Goal: Task Accomplishment & Management: Use online tool/utility

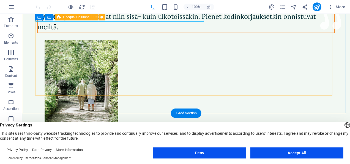
scroll to position [114, 0]
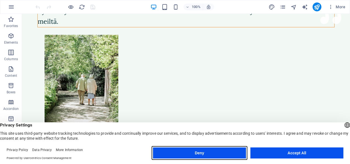
click at [209, 156] on button "Deny" at bounding box center [199, 152] width 93 height 11
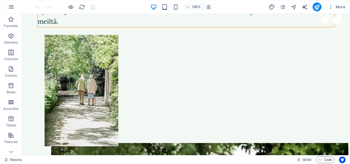
click at [209, 156] on div "Etusivu 00 : 00 Code" at bounding box center [175, 159] width 350 height 9
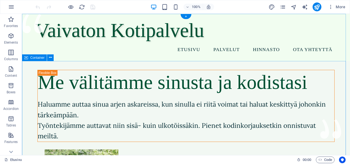
scroll to position [14, 0]
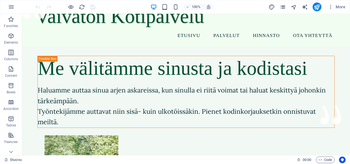
click at [286, 7] on icon "pages" at bounding box center [283, 7] width 6 height 6
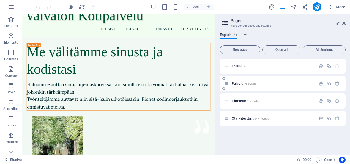
click at [241, 79] on div "Palvelut /palvelut" at bounding box center [283, 83] width 126 height 15
click at [242, 85] on span "Palvelut /palvelut" at bounding box center [244, 83] width 24 height 4
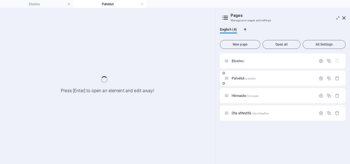
click at [242, 85] on div "Palvelut /palvelut" at bounding box center [283, 77] width 126 height 15
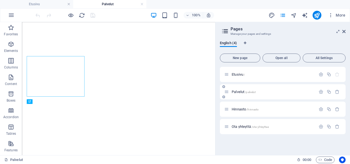
click at [241, 99] on div "Palvelut /palvelut" at bounding box center [283, 91] width 126 height 15
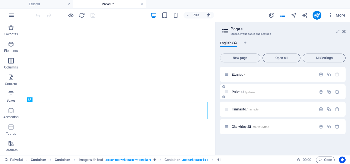
click at [241, 99] on div "Palvelut /palvelut" at bounding box center [283, 91] width 126 height 15
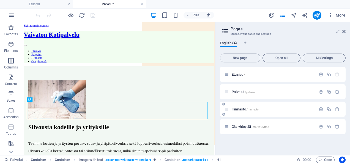
click at [240, 109] on span "Hinnasto /hinnasto" at bounding box center [245, 109] width 27 height 4
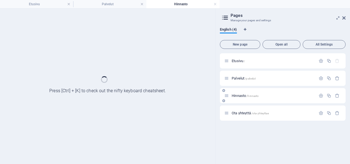
click at [240, 110] on div "Ota yhteyttä /ota-yhteyttae" at bounding box center [270, 113] width 92 height 6
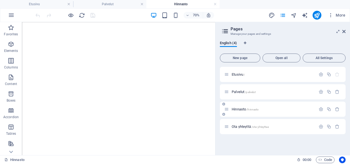
click at [242, 113] on div "Hinnasto /hinnasto" at bounding box center [283, 108] width 126 height 15
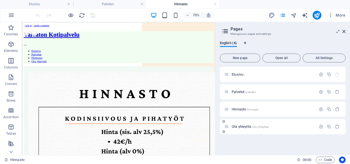
click at [245, 124] on div "Ota yhteyttä /ota-yhteyttae" at bounding box center [270, 126] width 92 height 6
click at [246, 126] on span "Ota yhteyttä /ota-yhteyttae" at bounding box center [250, 126] width 37 height 4
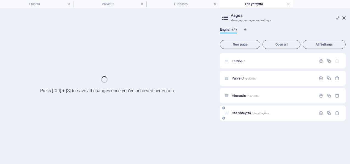
click at [246, 126] on div "Etusivu / Palvelut /palvelut Hinnasto /hinnasto Ota yhteyttä /ota-yhteyttae" at bounding box center [283, 106] width 126 height 106
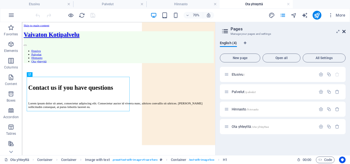
click at [346, 31] on icon at bounding box center [344, 31] width 3 height 4
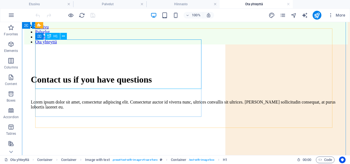
scroll to position [34, 0]
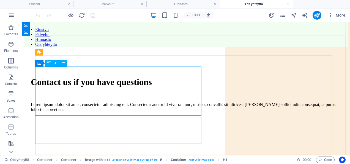
click at [113, 87] on div "Contact us if you have questions" at bounding box center [186, 82] width 311 height 10
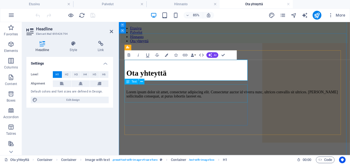
click at [186, 102] on div "Lorem ipsum dolor sit amet, consectetur adipiscing elit. Consectetur auctor id …" at bounding box center [255, 107] width 254 height 10
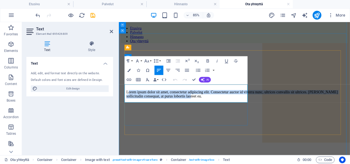
drag, startPoint x: 168, startPoint y: 111, endPoint x: 127, endPoint y: 97, distance: 43.6
click at [128, 102] on p "Lorem ipsum dolor sit amet, consectetur adipiscing elit. Consectetur auctor id …" at bounding box center [255, 107] width 254 height 10
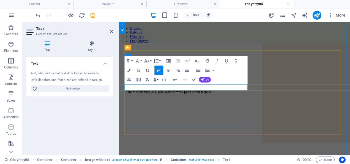
click at [146, 102] on p "​Ota meihin yhteyttä, niin selvittämme juuri sinun tarpeesi." at bounding box center [255, 104] width 254 height 5
click at [146, 61] on icon "button" at bounding box center [146, 60] width 5 height 3
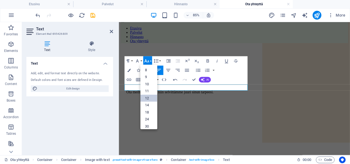
click at [147, 98] on link "12" at bounding box center [148, 98] width 17 height 7
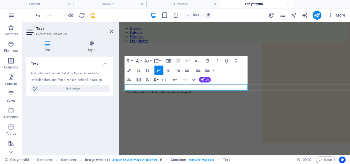
click at [140, 62] on icon "button" at bounding box center [138, 61] width 6 height 6
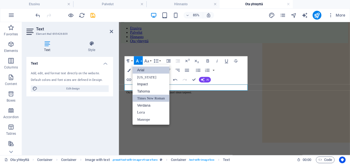
scroll to position [0, 0]
click at [144, 113] on link "Lora" at bounding box center [150, 112] width 37 height 7
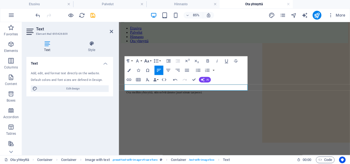
click at [149, 62] on icon "button" at bounding box center [146, 60] width 5 height 3
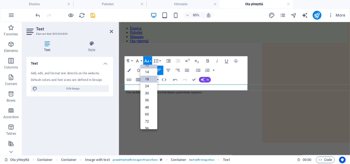
click at [147, 79] on link "18" at bounding box center [148, 78] width 17 height 7
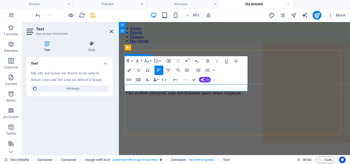
click at [175, 108] on div "Ota yhteyttä ​Ota meihin yhteyttä, niin selvittämme juuri sinun tarpeesi." at bounding box center [255, 92] width 254 height 31
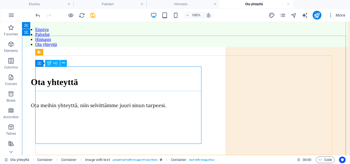
click at [124, 82] on div "Ota yhteyttä" at bounding box center [186, 82] width 311 height 10
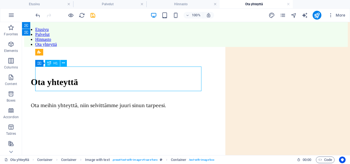
click at [124, 82] on div "Ota yhteyttä" at bounding box center [186, 82] width 311 height 10
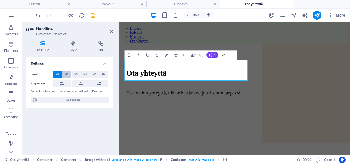
click at [65, 75] on span "H2" at bounding box center [67, 74] width 4 height 7
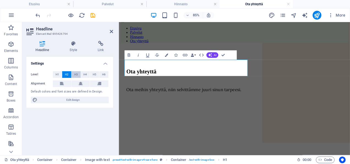
click at [73, 75] on button "H3" at bounding box center [76, 74] width 9 height 7
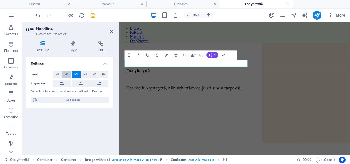
click at [63, 74] on button "H2" at bounding box center [66, 74] width 9 height 7
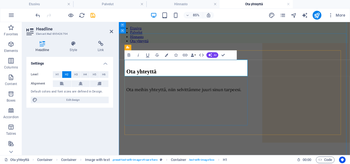
click at [152, 105] on div "Ota yhteyttä Ota meihin yhteyttä, niin selvittämme juuri sinun tarpeesi." at bounding box center [255, 91] width 254 height 28
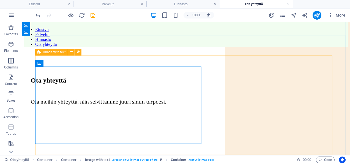
click at [244, 109] on figure at bounding box center [189, 109] width 317 height 0
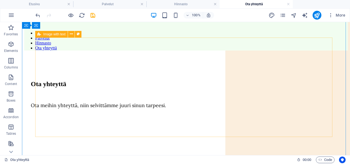
scroll to position [0, 0]
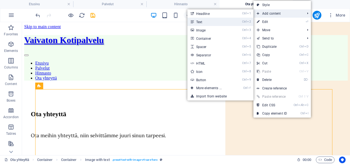
click at [226, 24] on link "Ctrl 2 Text" at bounding box center [210, 22] width 45 height 8
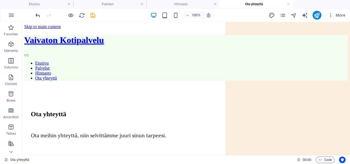
click at [37, 13] on icon "undo" at bounding box center [38, 15] width 6 height 6
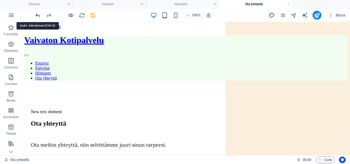
click at [37, 13] on icon "undo" at bounding box center [38, 15] width 6 height 6
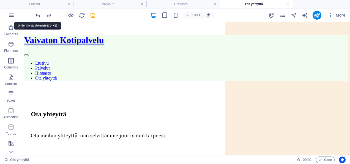
click at [37, 13] on icon "undo" at bounding box center [38, 15] width 6 height 6
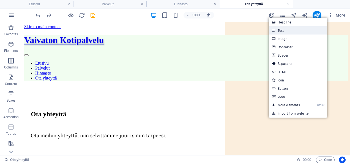
click at [296, 29] on link "Text" at bounding box center [298, 30] width 58 height 8
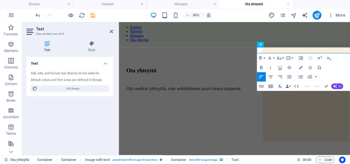
scroll to position [34, 0]
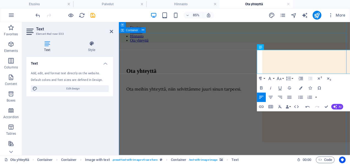
drag, startPoint x: 304, startPoint y: 75, endPoint x: 272, endPoint y: 51, distance: 39.9
click at [272, 51] on div "Ota yhteyttä Ota meihin yhteyttä, niin selvittämme juuri sinun tarpeesi. ​Puhel…" at bounding box center [255, 130] width 268 height 158
click at [274, 78] on button "Font Family" at bounding box center [271, 78] width 9 height 9
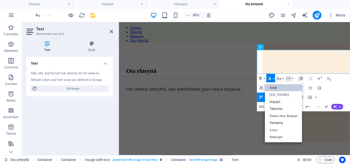
scroll to position [0, 0]
click at [278, 128] on link "Lora" at bounding box center [283, 129] width 37 height 7
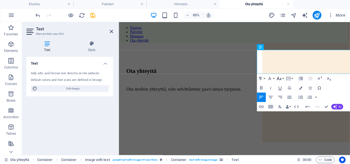
click at [278, 79] on icon "button" at bounding box center [279, 79] width 6 height 6
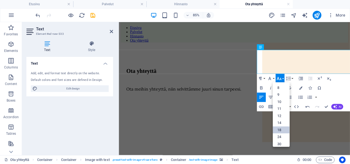
click at [283, 127] on link "18" at bounding box center [281, 129] width 17 height 7
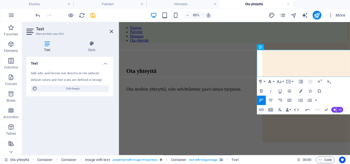
click at [274, 82] on button "Font Family" at bounding box center [271, 81] width 9 height 9
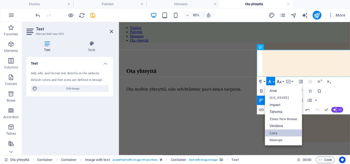
click at [278, 81] on icon "button" at bounding box center [279, 81] width 5 height 3
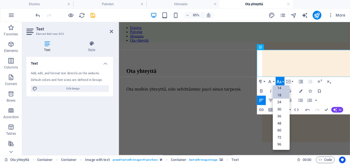
scroll to position [44, 0]
click at [284, 122] on link "48" at bounding box center [281, 123] width 17 height 7
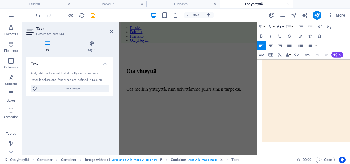
click at [278, 26] on icon "button" at bounding box center [279, 27] width 6 height 6
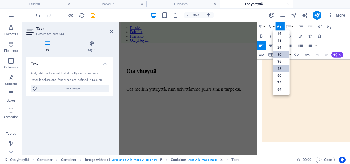
click at [279, 56] on link "30" at bounding box center [281, 54] width 17 height 7
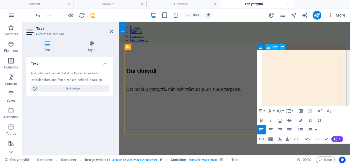
click at [261, 104] on div "Ota yhteyttä Ota meihin yhteyttä, niin selvittämme juuri sinun tarpeesi." at bounding box center [255, 90] width 254 height 28
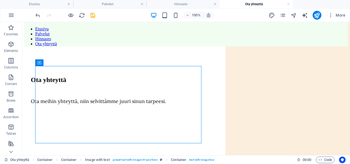
click at [310, 108] on figure at bounding box center [189, 108] width 317 height 0
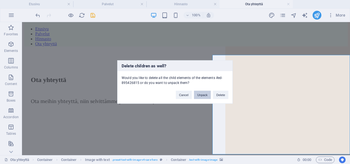
click at [208, 94] on button "Unpack" at bounding box center [202, 95] width 17 height 8
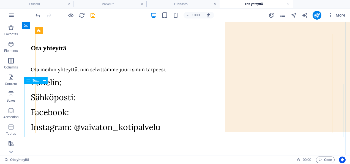
scroll to position [72, 0]
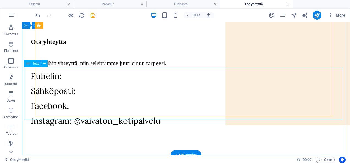
click at [50, 116] on div "Puhelin: Sähköposti: Facebook: Instagram: @vaivaton_kotipalvelu" at bounding box center [186, 97] width 311 height 55
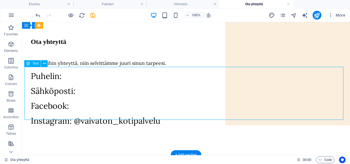
click at [50, 116] on div "Puhelin: Sähköposti: Facebook: Instagram: @vaivaton_kotipalvelu" at bounding box center [186, 97] width 311 height 55
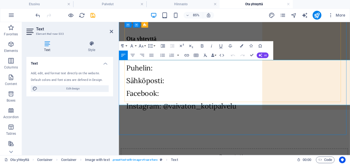
click at [157, 115] on span "Instagram: @vaivaton_kotipalvelu" at bounding box center [193, 120] width 130 height 10
click at [112, 32] on icon at bounding box center [111, 31] width 3 height 4
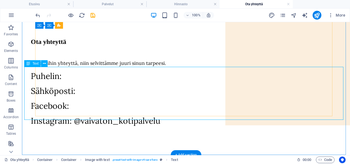
click at [85, 72] on div "Puhelin: Sähköposti: Facebook: Instagram: @vaivaton_kotipalvelu" at bounding box center [186, 97] width 311 height 55
click at [72, 73] on div "Puhelin: Sähköposti: Facebook: Instagram: @vaivaton_kotipalvelu" at bounding box center [186, 97] width 311 height 55
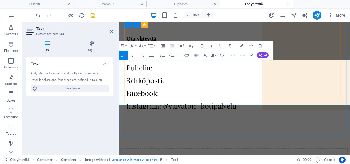
click at [151, 74] on p "Puhelin:" at bounding box center [255, 75] width 254 height 10
click at [178, 85] on p "Sähköposti:" at bounding box center [255, 90] width 254 height 10
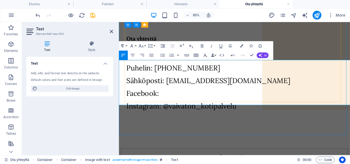
scroll to position [74, 0]
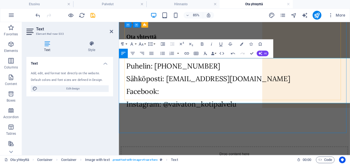
click at [199, 99] on p "Facebook:" at bounding box center [255, 103] width 254 height 10
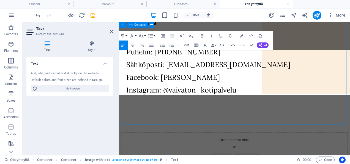
scroll to position [91, 0]
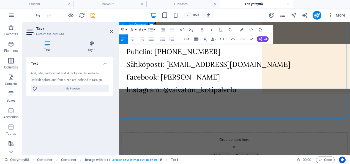
click at [211, 115] on div "Ota yhteyttä Ota meihin yhteyttä, niin selvittämme juuri sinun tarpeesi. Puheli…" at bounding box center [255, 73] width 268 height 158
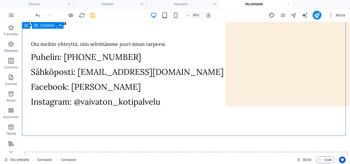
click at [197, 101] on div "Ota yhteyttä Ota meihin yhteyttä, niin selvittämme juuri sinun tarpeesi. Puheli…" at bounding box center [186, 73] width 324 height 158
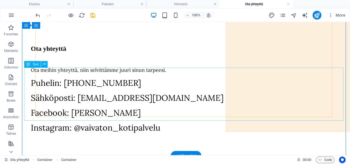
scroll to position [77, 0]
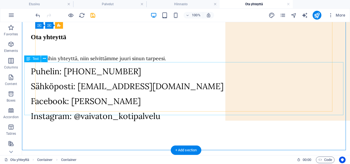
click at [123, 97] on div "Puhelin: [PHONE_NUMBER] Sähköposti: [EMAIL_ADDRESS][DOMAIN_NAME] Facebook: [PER…" at bounding box center [186, 93] width 311 height 55
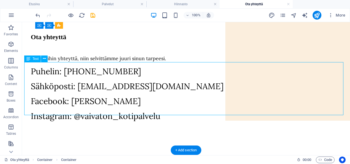
click at [123, 97] on div "Puhelin: [PHONE_NUMBER] Sähköposti: [EMAIL_ADDRESS][DOMAIN_NAME] Facebook: [PER…" at bounding box center [186, 93] width 311 height 55
click at [27, 111] on div "Ota yhteyttä Ota meihin yhteyttä, niin selvittämme juuri sinun tarpeesi. Puheli…" at bounding box center [186, 87] width 324 height 158
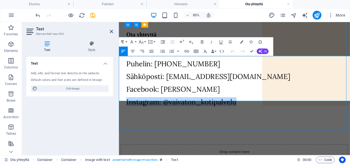
click at [128, 111] on span "Instagram: @vaivaton_kotipalvelu" at bounding box center [193, 115] width 130 height 10
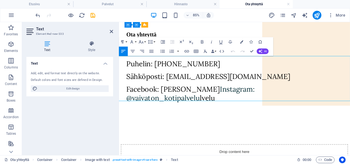
scroll to position [80, 0]
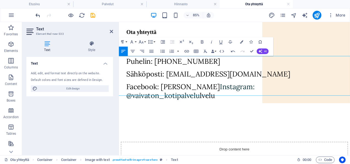
click at [37, 16] on icon "undo" at bounding box center [38, 15] width 6 height 6
click at [37, 14] on icon "undo" at bounding box center [38, 15] width 6 height 6
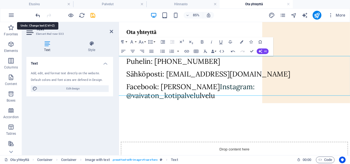
click at [37, 14] on icon "undo" at bounding box center [38, 15] width 6 height 6
click at [107, 34] on header "Text Element #ed-new-333" at bounding box center [69, 29] width 87 height 14
click at [111, 32] on icon at bounding box center [111, 31] width 3 height 4
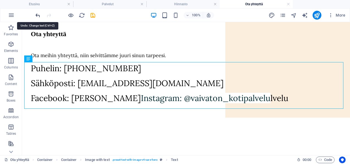
click at [36, 15] on icon "undo" at bounding box center [38, 15] width 6 height 6
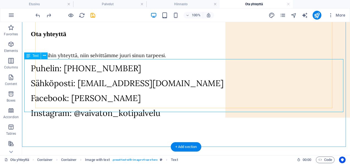
click at [187, 102] on div "Puhelin: [PHONE_NUMBER] Sähköposti: [EMAIL_ADDRESS][DOMAIN_NAME] Facebook: [PER…" at bounding box center [186, 90] width 311 height 55
click at [102, 116] on div "Ota yhteyttä Ota meihin yhteyttä, niin selvittämme juuri sinun tarpeesi. Puheli…" at bounding box center [186, 84] width 324 height 158
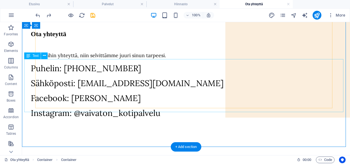
click at [181, 103] on div "Puhelin: [PHONE_NUMBER] Sähköposti: [EMAIL_ADDRESS][DOMAIN_NAME] Facebook: [PER…" at bounding box center [186, 90] width 311 height 55
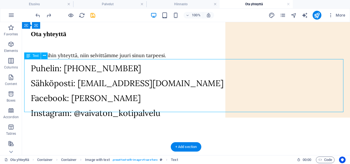
click at [161, 104] on div "Puhelin: [PHONE_NUMBER] Sähköposti: [EMAIL_ADDRESS][DOMAIN_NAME] Facebook: [PER…" at bounding box center [186, 90] width 311 height 55
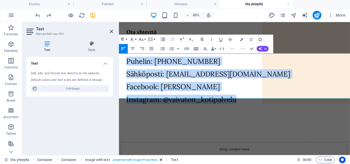
drag, startPoint x: 247, startPoint y: 105, endPoint x: 62, endPoint y: 53, distance: 191.6
click at [131, 51] on button "Align Center" at bounding box center [132, 48] width 9 height 9
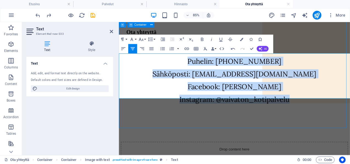
click at [201, 125] on div "Ota yhteyttä Ota meihin yhteyttä, niin selvittämme juuri sinun tarpeesi. Puheli…" at bounding box center [255, 84] width 268 height 158
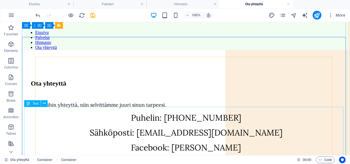
scroll to position [30, 0]
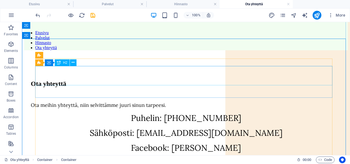
click at [275, 80] on div "Ota yhteyttä" at bounding box center [186, 83] width 311 height 7
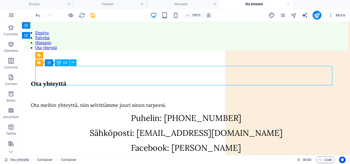
click at [275, 80] on div "Ota yhteyttä" at bounding box center [186, 83] width 311 height 7
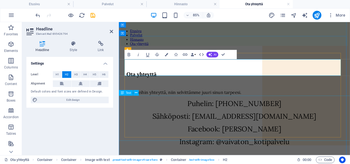
click at [342, 116] on div "Puhelin: [PHONE_NUMBER] Sähköposti: [EMAIL_ADDRESS][DOMAIN_NAME] Facebook: [PER…" at bounding box center [255, 139] width 254 height 55
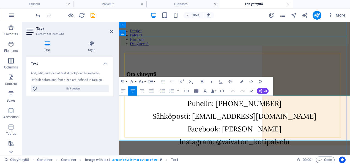
click at [153, 142] on p "Facebook: [PERSON_NAME]" at bounding box center [255, 147] width 254 height 10
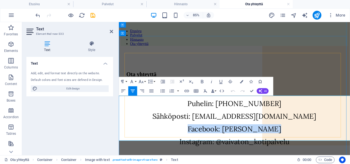
click at [153, 142] on p "Facebook: [PERSON_NAME]" at bounding box center [255, 147] width 254 height 10
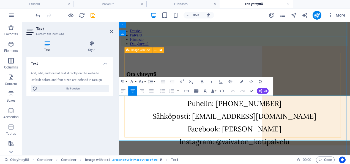
click at [325, 74] on div "Ota yhteyttä Ota meihin yhteyttä, niin selvittämme juuri sinun tarpeesi. Puheli…" at bounding box center [255, 123] width 254 height 99
select select "px"
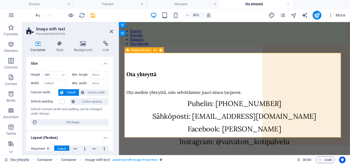
click at [325, 74] on div "Ota yhteyttä Ota meihin yhteyttä, niin selvittämme juuri sinun tarpeesi. Puheli…" at bounding box center [255, 123] width 254 height 99
click at [88, 42] on icon at bounding box center [83, 44] width 27 height 6
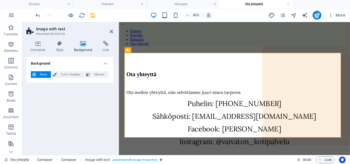
click at [50, 76] on button "None" at bounding box center [41, 74] width 20 height 7
click at [56, 75] on button "Color / Gradient" at bounding box center [67, 74] width 33 height 7
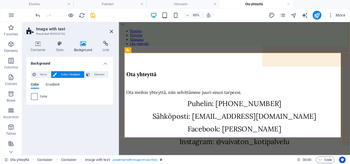
click at [36, 95] on span at bounding box center [34, 96] width 6 height 6
type input "#ffffff"
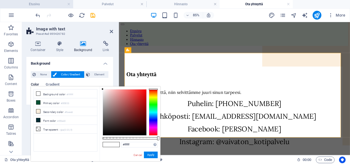
click at [35, 4] on h4 "Etusivu" at bounding box center [36, 4] width 73 height 6
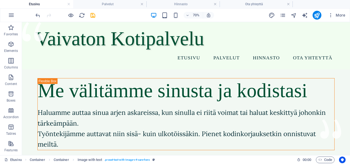
scroll to position [14, 0]
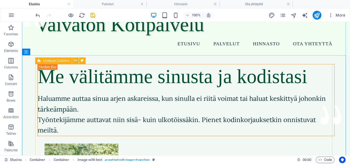
drag, startPoint x: 210, startPoint y: 69, endPoint x: 39, endPoint y: 48, distance: 172.3
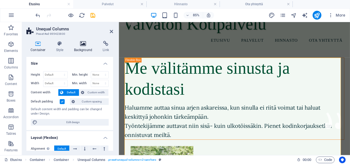
click at [88, 46] on icon at bounding box center [83, 44] width 27 height 6
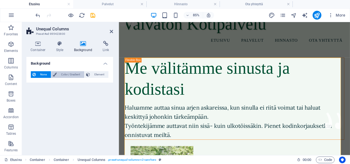
click at [64, 73] on span "Color / Gradient" at bounding box center [70, 74] width 24 height 7
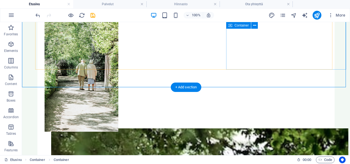
scroll to position [137, 0]
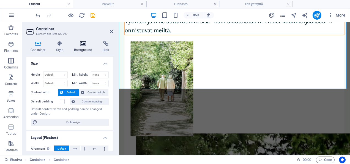
click at [86, 45] on icon at bounding box center [83, 44] width 27 height 6
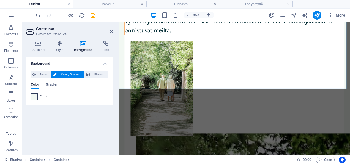
click at [32, 97] on span at bounding box center [34, 96] width 6 height 6
type input "#f2f8f3"
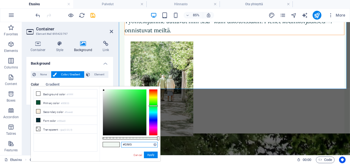
click at [131, 143] on input "#f2f8f3" at bounding box center [139, 145] width 37 height 6
click at [132, 143] on input "#f2f8f3" at bounding box center [139, 145] width 37 height 6
click at [236, 3] on h4 "Ota yhteyttä" at bounding box center [256, 4] width 73 height 6
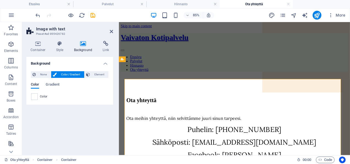
scroll to position [30, 0]
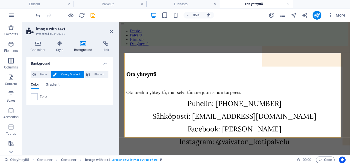
click at [42, 94] on span "Color" at bounding box center [44, 96] width 8 height 4
click at [33, 94] on span at bounding box center [34, 96] width 6 height 6
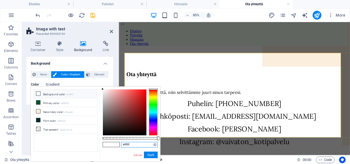
drag, startPoint x: 134, startPoint y: 145, endPoint x: 91, endPoint y: 148, distance: 43.0
click at [91, 148] on div "less Background color #ffffff Primary color #005033 Secondary color #fbeedd Fon…" at bounding box center [96, 123] width 130 height 75
paste input "2f8f3"
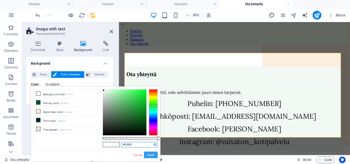
type input "#f2f8f3"
click at [152, 154] on button "Apply" at bounding box center [151, 154] width 14 height 7
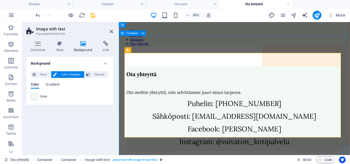
click at [333, 55] on div "Ota yhteyttä Ota meihin yhteyttä, niin selvittämme juuri sinun tarpeesi. Puheli…" at bounding box center [255, 134] width 268 height 158
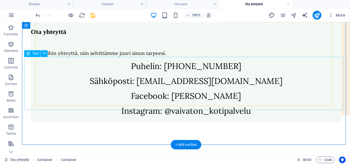
scroll to position [86, 0]
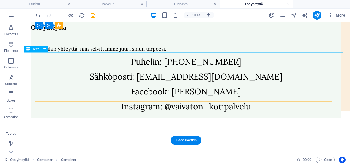
click at [253, 94] on div "Puhelin: [PHONE_NUMBER] Sähköposti: [EMAIL_ADDRESS][DOMAIN_NAME] Facebook: [PER…" at bounding box center [186, 83] width 311 height 55
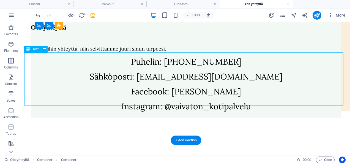
click at [253, 94] on div "Puhelin: [PHONE_NUMBER] Sähköposti: [EMAIL_ADDRESS][DOMAIN_NAME] Facebook: [PER…" at bounding box center [186, 83] width 311 height 55
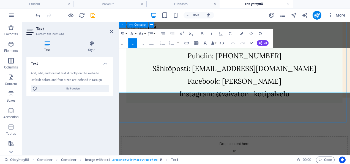
click at [277, 107] on div "Ota yhteyttä Ota meihin yhteyttä, niin selvittämme juuri sinun tarpeesi. Puheli…" at bounding box center [255, 77] width 268 height 158
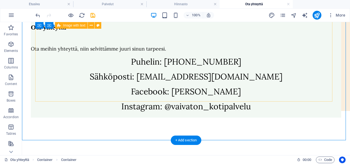
click at [255, 45] on div "Ota yhteyttä Ota meihin yhteyttä, niin selvittämme juuri sinun tarpeesi. Puheli…" at bounding box center [186, 67] width 311 height 99
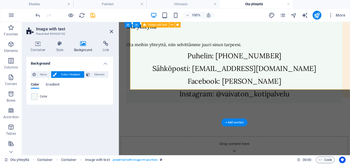
click at [279, 49] on div "Ota yhteyttä Ota meihin yhteyttä, niin selvittämme juuri sinun tarpeesi. Puheli…" at bounding box center [255, 67] width 254 height 99
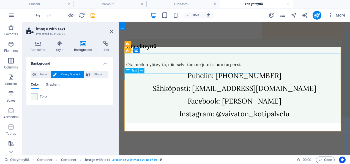
scroll to position [67, 0]
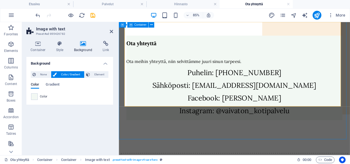
click at [254, 132] on div "Ota yhteyttä Ota meihin yhteyttä, niin selvittämme juuri sinun tarpeesi. Puheli…" at bounding box center [255, 97] width 268 height 158
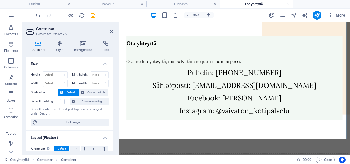
click at [83, 38] on div "Container Style Background Link Size Height Default px rem % vh vw Min. height …" at bounding box center [70, 95] width 96 height 118
click at [82, 50] on h4 "Background" at bounding box center [84, 47] width 29 height 12
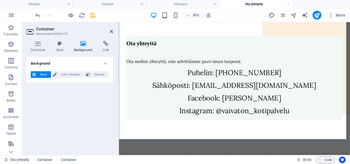
click at [77, 70] on div "None Color / Gradient Element Stretch background to full-width Color overlay Pl…" at bounding box center [69, 75] width 87 height 16
click at [76, 72] on span "Color / Gradient" at bounding box center [70, 74] width 24 height 7
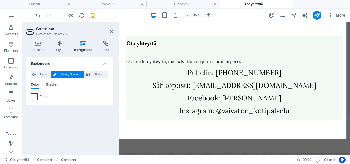
click at [34, 97] on span at bounding box center [34, 96] width 6 height 6
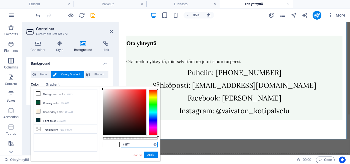
drag, startPoint x: 139, startPoint y: 145, endPoint x: 89, endPoint y: 144, distance: 50.7
click at [89, 144] on div "less Background color #ffffff Primary color #005033 Secondary color #fbeedd Fon…" at bounding box center [96, 123] width 130 height 75
paste input "2f8f3"
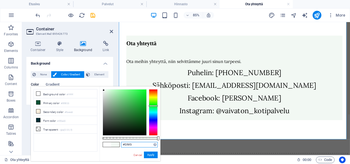
type input "#f2f8f3"
click at [151, 154] on button "Apply" at bounding box center [151, 154] width 14 height 7
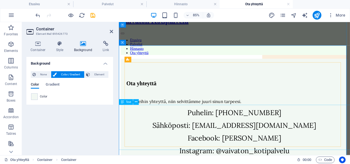
scroll to position [20, 0]
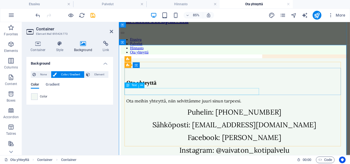
click at [235, 112] on div "Ota meihin yhteyttä, niin selvittämme juuri sinun tarpeesi." at bounding box center [255, 115] width 254 height 6
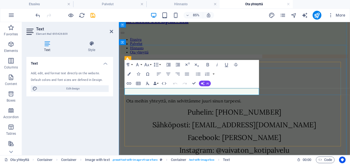
click at [235, 105] on div "Ota yhteyttä Ota meihin yhteyttä, niin selvittämme juuri sinun tarpeesi. Puheli…" at bounding box center [255, 134] width 254 height 99
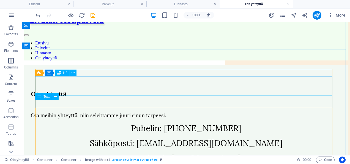
click at [114, 90] on div "Ota yhteyttä" at bounding box center [186, 93] width 311 height 7
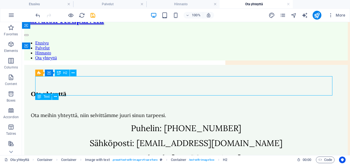
click at [114, 90] on div "Ota yhteyttä" at bounding box center [186, 93] width 311 height 7
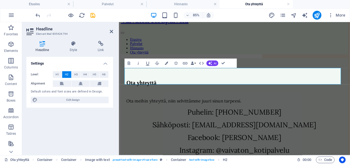
click at [81, 87] on div "Alignment" at bounding box center [70, 83] width 78 height 7
click at [80, 84] on icon at bounding box center [81, 83] width 4 height 7
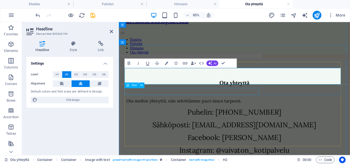
click at [238, 112] on div "Ota meihin yhteyttä, niin selvittämme juuri sinun tarpeesi." at bounding box center [255, 115] width 254 height 6
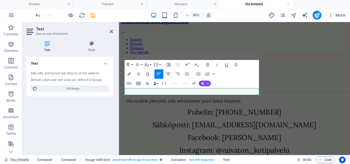
click at [170, 75] on icon "button" at bounding box center [168, 74] width 6 height 6
drag, startPoint x: 276, startPoint y: 104, endPoint x: 105, endPoint y: 103, distance: 171.0
click at [180, 76] on icon "button" at bounding box center [178, 74] width 6 height 6
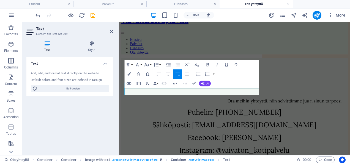
click at [172, 75] on button "Align Center" at bounding box center [168, 73] width 9 height 9
click at [145, 66] on icon "button" at bounding box center [147, 65] width 6 height 6
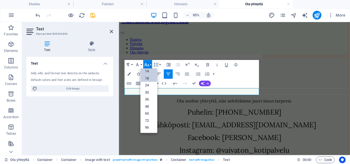
scroll to position [44, 0]
click at [150, 83] on link "24" at bounding box center [148, 85] width 17 height 7
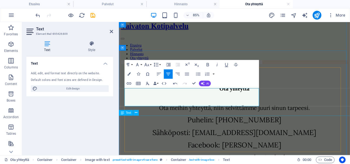
click at [350, 134] on div "Puhelin: [PHONE_NUMBER] Sähköposti: [EMAIL_ADDRESS][DOMAIN_NAME] Facebook: [PER…" at bounding box center [255, 158] width 254 height 55
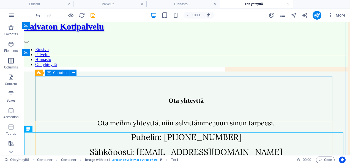
scroll to position [46, 0]
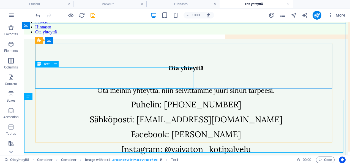
click at [177, 86] on div "Ota meihin yhteyttä, niin selvittämme juuri sinun tarpeesi." at bounding box center [186, 90] width 311 height 9
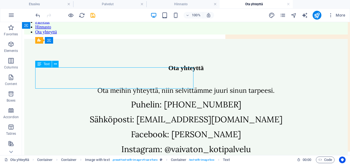
click at [177, 86] on div "Ota meihin yhteyttä, niin selvittämme juuri sinun tarpeesi." at bounding box center [186, 90] width 311 height 9
click at [149, 86] on div "Ota meihin yhteyttä, niin selvittämme juuri sinun tarpeesi." at bounding box center [186, 90] width 311 height 9
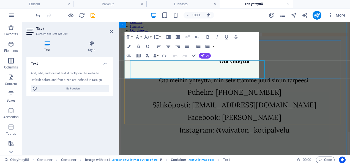
click at [154, 88] on div "Ota yhteyttä Ota meihin yhteyttä, niin selvittämme juuri sinun tarpeesi. Puheli…" at bounding box center [255, 108] width 254 height 99
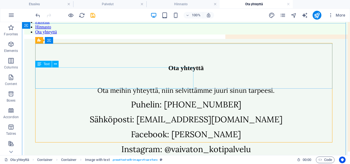
click at [123, 87] on div "Ota meihin yhteyttä, niin selvittämme juuri sinun tarpeesi." at bounding box center [186, 90] width 311 height 9
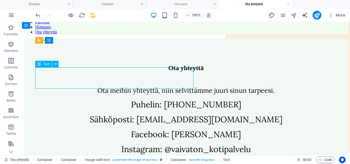
click at [131, 86] on div "Ota meihin yhteyttä, niin selvittämme juuri sinun tarpeesi." at bounding box center [186, 90] width 311 height 9
click at [130, 86] on div "Ota meihin yhteyttä, niin selvittämme juuri sinun tarpeesi." at bounding box center [186, 90] width 311 height 9
click at [122, 86] on div "Ota meihin yhteyttä, niin selvittämme juuri sinun tarpeesi." at bounding box center [186, 90] width 311 height 9
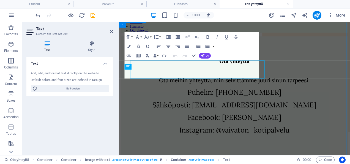
click at [122, 95] on div "Ota yhteyttä Ota meihin yhteyttä, niin selvittämme juuri sinun tarpeesi. Puheli…" at bounding box center [255, 118] width 268 height 158
drag, startPoint x: 220, startPoint y: 82, endPoint x: 124, endPoint y: 66, distance: 97.2
click at [124, 66] on div "Ota yhteyttä Ota meihin yhteyttä, niin selvittämme juuri sinun tarpeesi. Puheli…" at bounding box center [255, 118] width 268 height 158
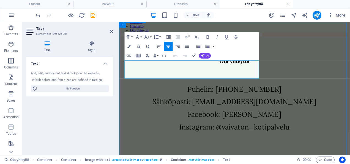
scroll to position [53, 0]
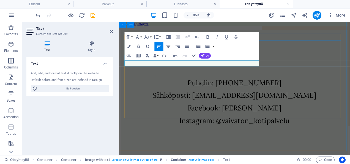
click at [350, 71] on div "Ota yhteyttä" at bounding box center [255, 70] width 254 height 27
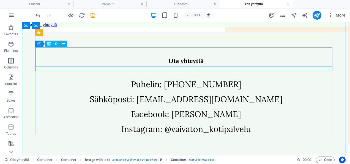
click at [223, 64] on div "Ota yhteyttä" at bounding box center [186, 60] width 311 height 7
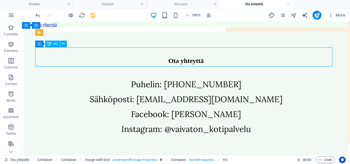
click at [219, 63] on div "Ota yhteyttä" at bounding box center [186, 60] width 311 height 7
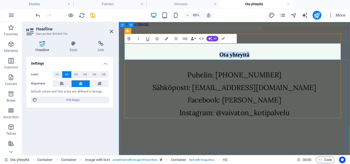
click at [302, 64] on h2 "Ota yhteyttä" at bounding box center [255, 60] width 254 height 7
click at [326, 156] on div "Ota yhteyttä Puhelin: [PHONE_NUMBER] Sähköposti: [EMAIL_ADDRESS][DOMAIN_NAME] F…" at bounding box center [255, 111] width 268 height 158
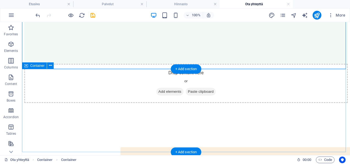
scroll to position [180, 0]
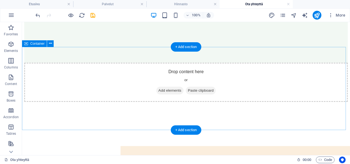
click at [272, 100] on div "Drop content here or Add elements Paste clipboard" at bounding box center [186, 82] width 324 height 39
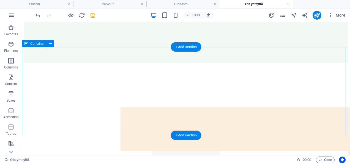
scroll to position [117, 0]
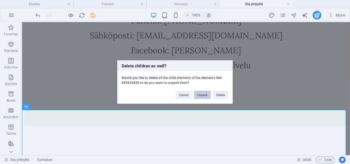
click at [206, 96] on button "Unpack" at bounding box center [202, 95] width 17 height 8
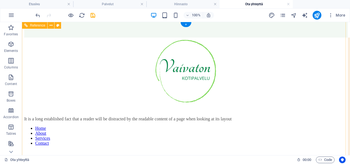
scroll to position [224, 0]
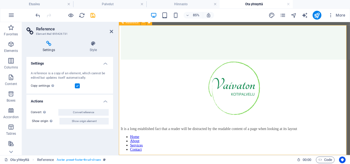
scroll to position [0, 0]
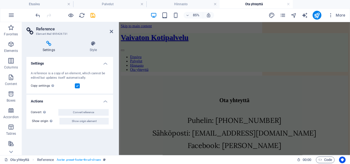
click at [114, 32] on aside "Reference Element #ed-895426731 Settings Style Settings A reference is a copy o…" at bounding box center [70, 88] width 97 height 133
click at [112, 29] on icon at bounding box center [111, 31] width 3 height 4
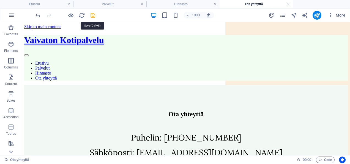
click at [95, 15] on icon "save" at bounding box center [93, 15] width 6 height 6
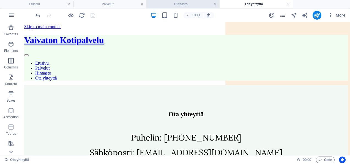
click at [166, 3] on h4 "Hinnasto" at bounding box center [182, 4] width 73 height 6
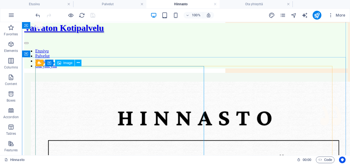
scroll to position [12, 0]
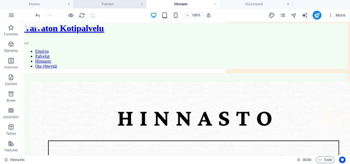
click at [118, 6] on h4 "Palvelut" at bounding box center [109, 4] width 73 height 6
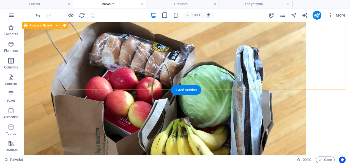
scroll to position [517, 0]
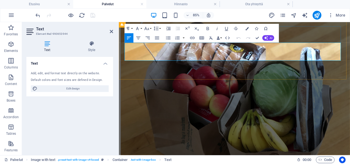
drag, startPoint x: 363, startPoint y: 63, endPoint x: 130, endPoint y: 53, distance: 233.2
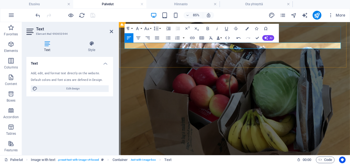
click at [142, 29] on button "Font Family" at bounding box center [138, 28] width 9 height 9
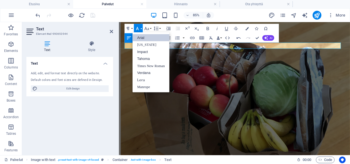
scroll to position [0, 0]
click at [139, 81] on link "Lora" at bounding box center [150, 79] width 37 height 7
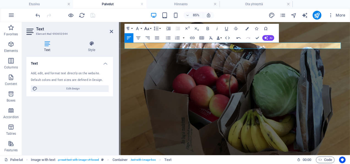
click at [149, 30] on icon "button" at bounding box center [147, 29] width 6 height 6
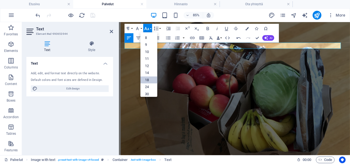
click at [148, 80] on link "18" at bounding box center [148, 79] width 17 height 7
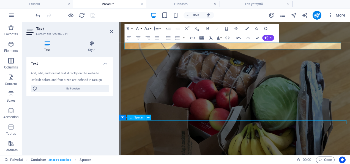
scroll to position [517, 0]
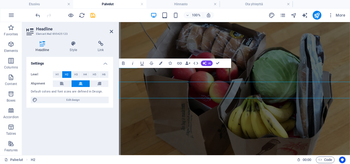
scroll to position [501, 0]
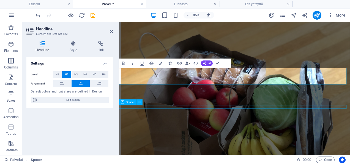
scroll to position [517, 0]
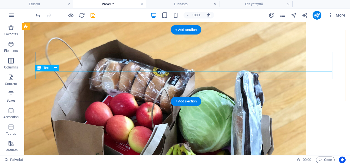
scroll to position [490, 0]
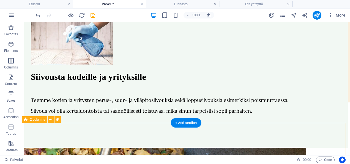
scroll to position [0, 0]
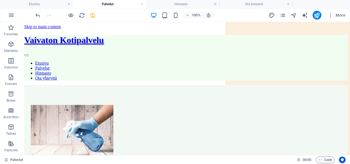
click at [95, 13] on icon "save" at bounding box center [93, 15] width 6 height 6
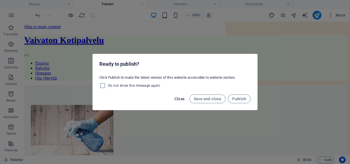
click at [182, 99] on span "Close" at bounding box center [180, 98] width 10 height 4
